Goal: Task Accomplishment & Management: Complete application form

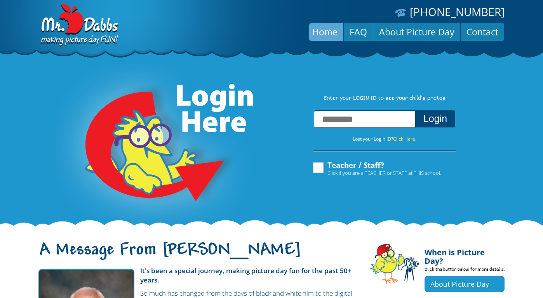
click at [323, 127] on input "text" at bounding box center [365, 118] width 102 height 17
type input "**********"
click at [415, 110] on button "Login" at bounding box center [435, 118] width 40 height 17
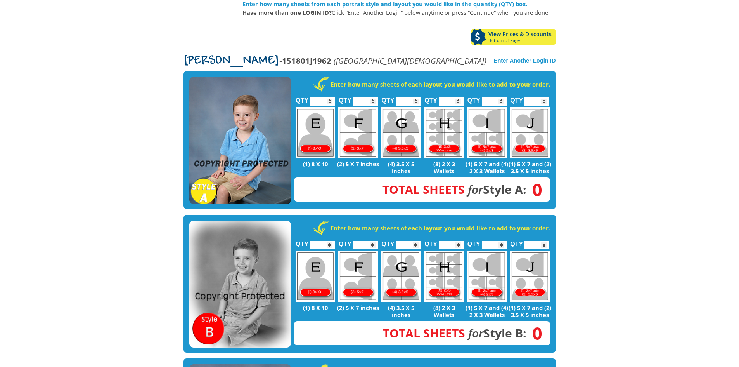
scroll to position [111, 0]
